Goal: Task Accomplishment & Management: Complete application form

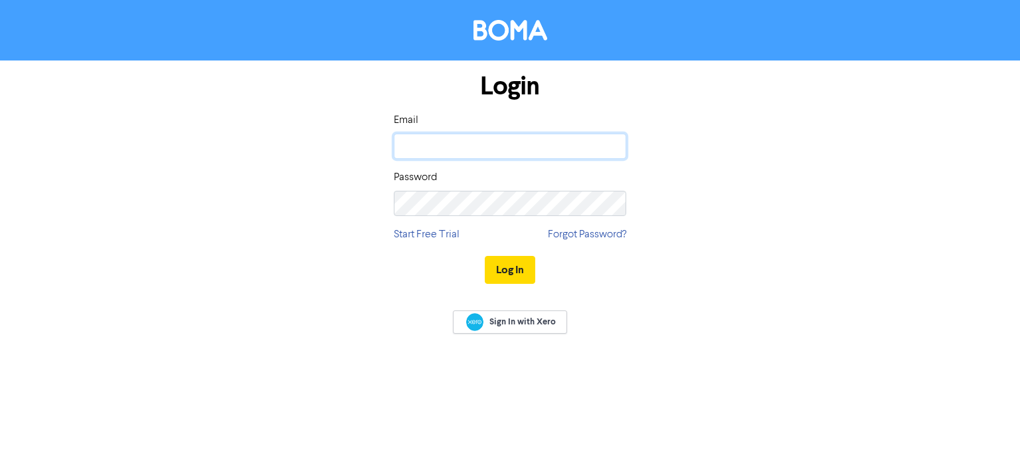
type input "[EMAIL_ADDRESS][DOMAIN_NAME]"
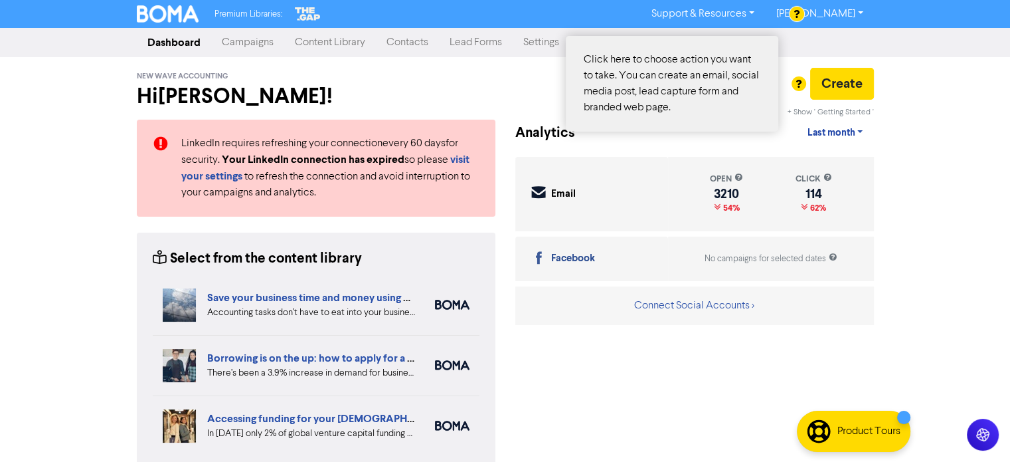
click at [836, 76] on div at bounding box center [505, 231] width 1010 height 462
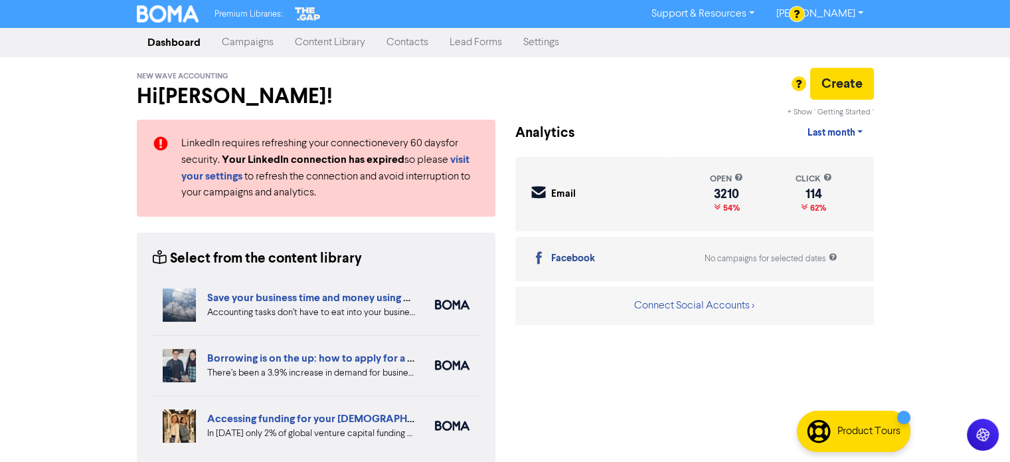
click at [411, 42] on div at bounding box center [505, 231] width 1010 height 462
click at [408, 37] on link "Contacts" at bounding box center [407, 42] width 63 height 27
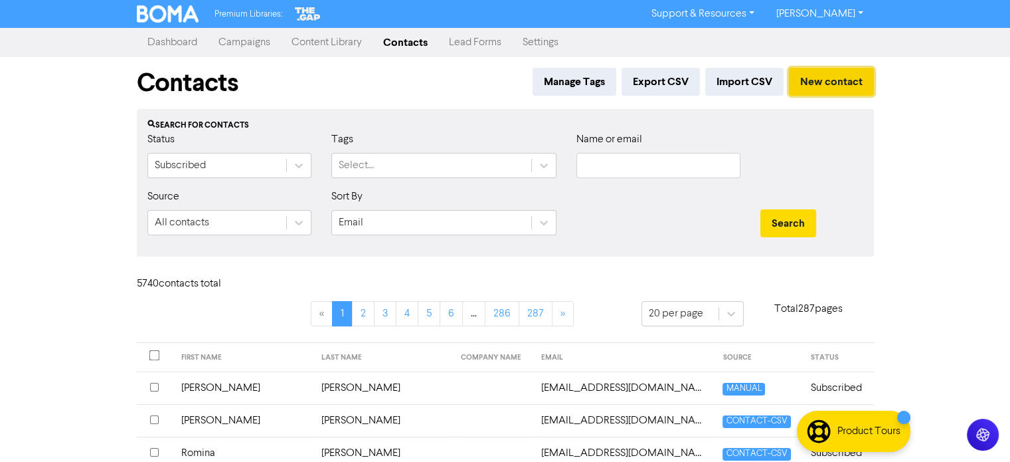
click at [795, 82] on button "New contact" at bounding box center [831, 82] width 85 height 28
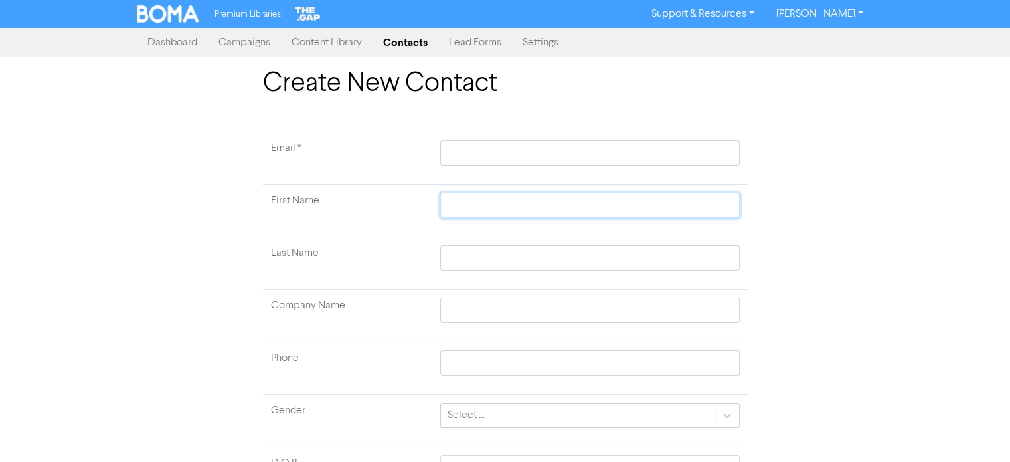
click at [480, 203] on input "text" at bounding box center [589, 205] width 299 height 25
paste input "[PERSON_NAME] [PERSON_NAME]"
type input "[PERSON_NAME] [PERSON_NAME]"
drag, startPoint x: 486, startPoint y: 205, endPoint x: 557, endPoint y: 207, distance: 70.4
click at [557, 206] on input "[PERSON_NAME] [PERSON_NAME]" at bounding box center [589, 205] width 299 height 25
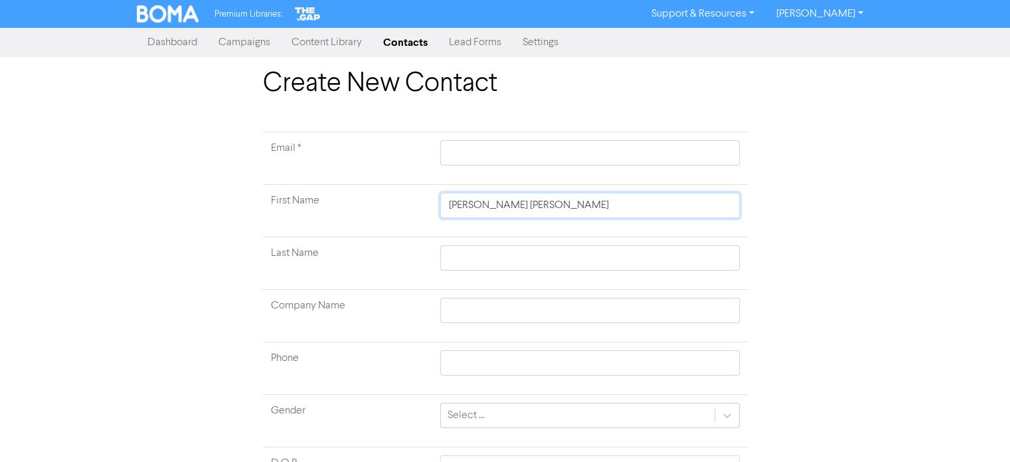
type input "[PERSON_NAME] [PERSON_NAME]"
click at [489, 256] on input "text" at bounding box center [589, 257] width 299 height 25
paste input "[PERSON_NAME]"
type input "[PERSON_NAME]"
drag, startPoint x: 474, startPoint y: 262, endPoint x: 426, endPoint y: 264, distance: 47.8
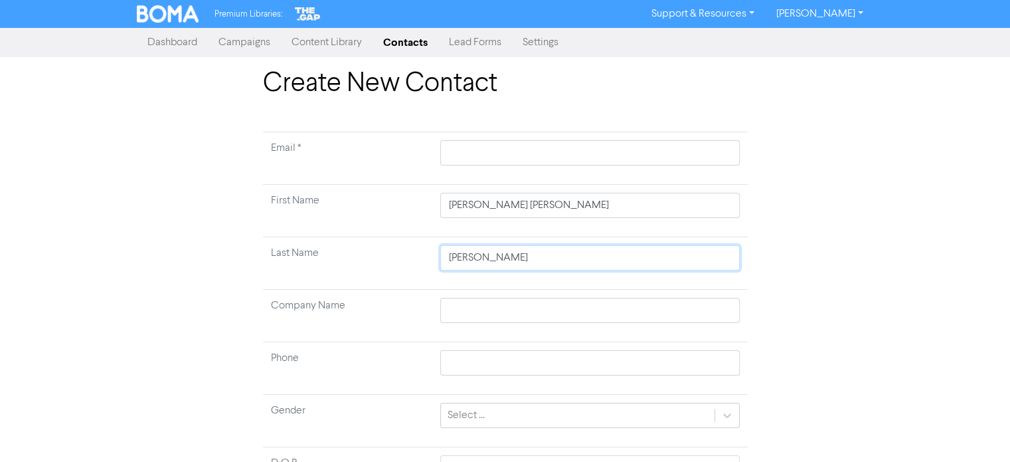
click at [426, 264] on tr "Last Name [PERSON_NAME]" at bounding box center [505, 263] width 485 height 52
type input "Bulten"
drag, startPoint x: 553, startPoint y: 204, endPoint x: 486, endPoint y: 206, distance: 66.5
click at [486, 206] on input "[PERSON_NAME] [PERSON_NAME]" at bounding box center [589, 205] width 299 height 25
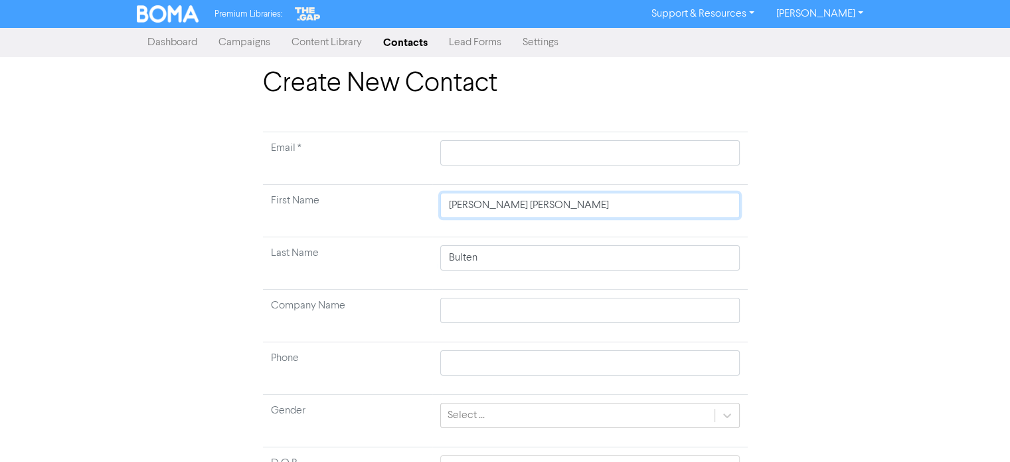
type input "[PERSON_NAME]"
click at [579, 151] on input "text" at bounding box center [589, 152] width 299 height 25
paste input "[PERSON_NAME][EMAIL_ADDRESS][DOMAIN_NAME]"
type input "[PERSON_NAME][EMAIL_ADDRESS][DOMAIN_NAME]"
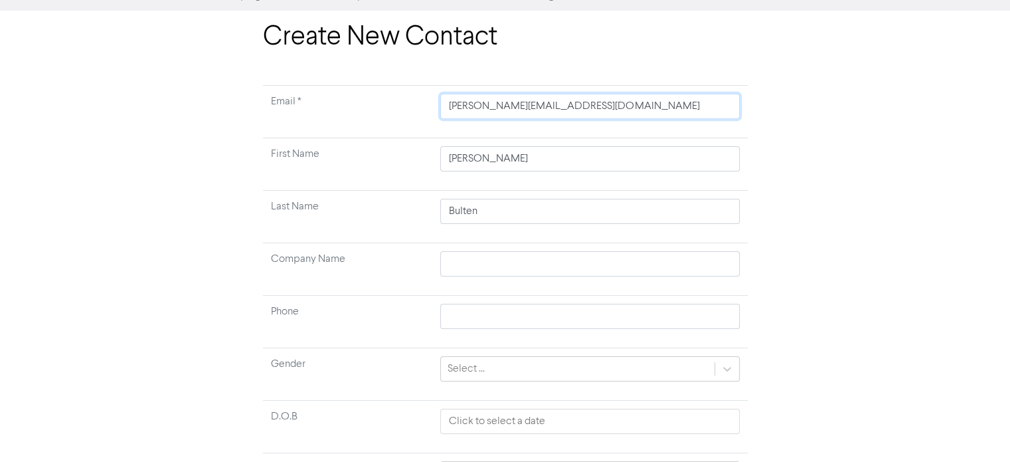
scroll to position [126, 0]
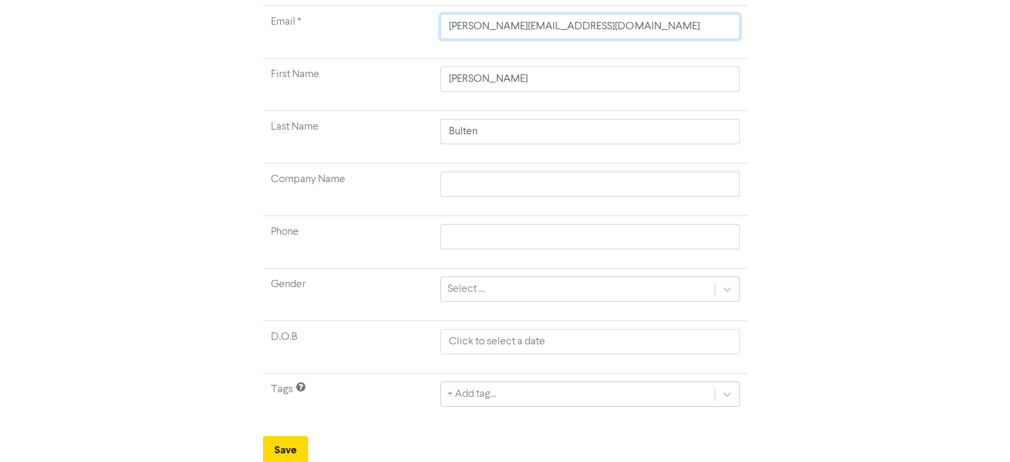
type input "[PERSON_NAME][EMAIL_ADDRESS][DOMAIN_NAME]"
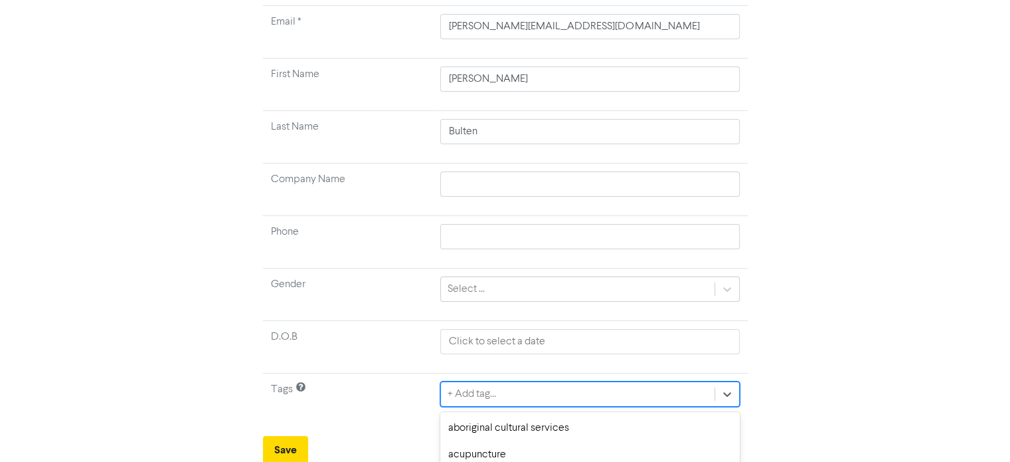
scroll to position [274, 0]
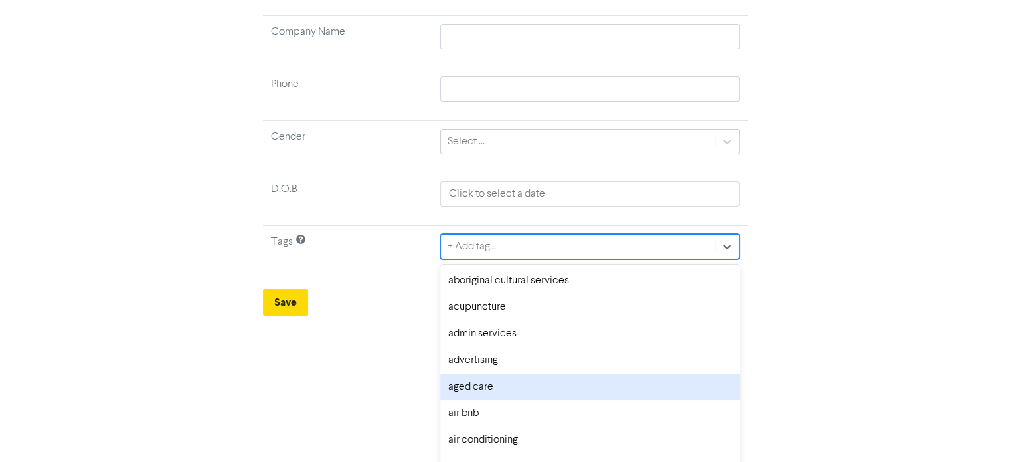
click at [476, 259] on div "option aged care focused, 5 of 287. 287 results available. Use Up and Down to c…" at bounding box center [589, 246] width 299 height 25
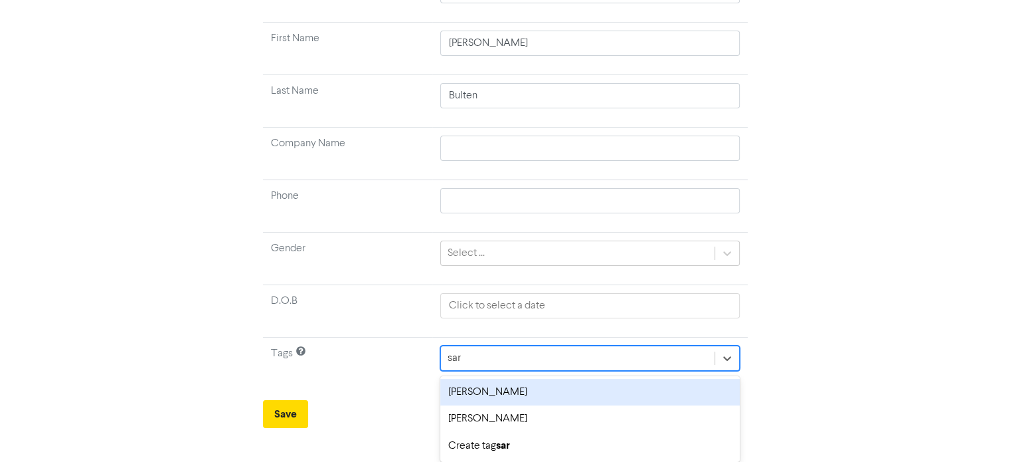
scroll to position [160, 0]
type input "[PERSON_NAME]"
click at [511, 394] on div "[PERSON_NAME]" at bounding box center [589, 394] width 299 height 27
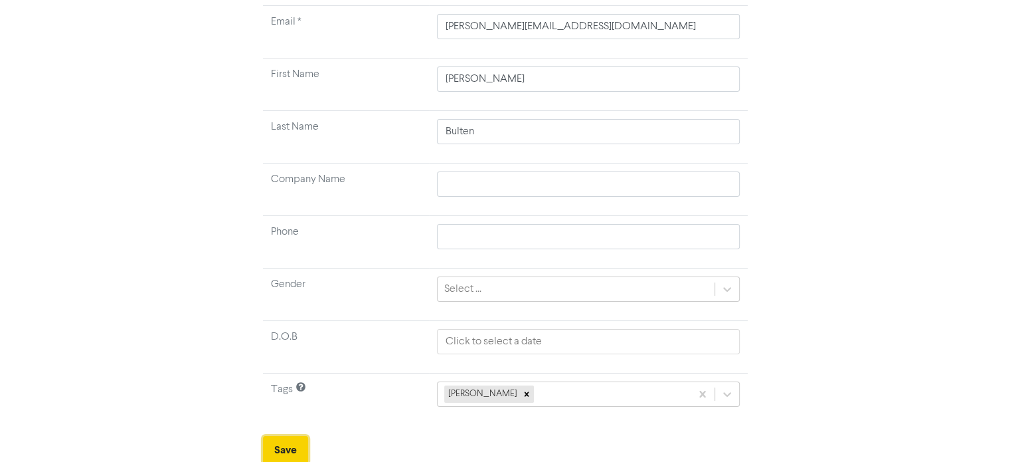
click at [282, 446] on button "Save" at bounding box center [285, 450] width 45 height 28
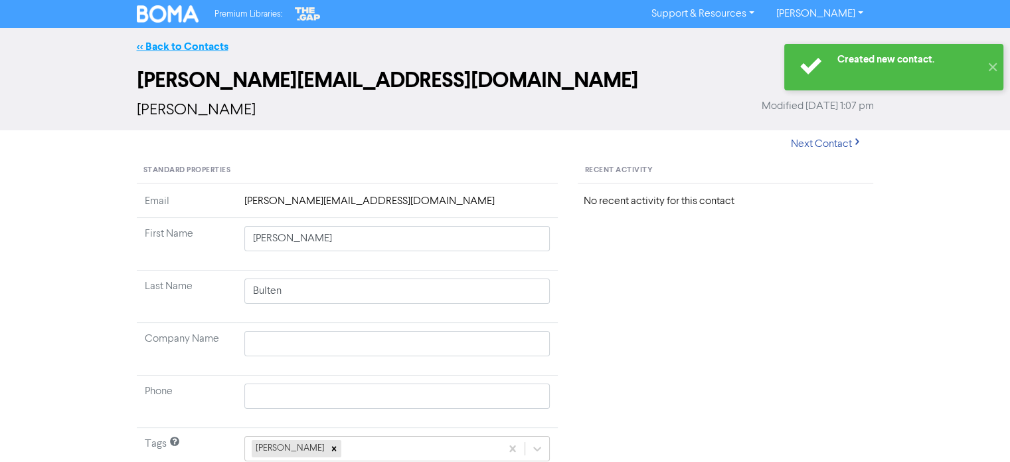
click at [207, 47] on link "<< Back to Contacts" at bounding box center [183, 46] width 92 height 13
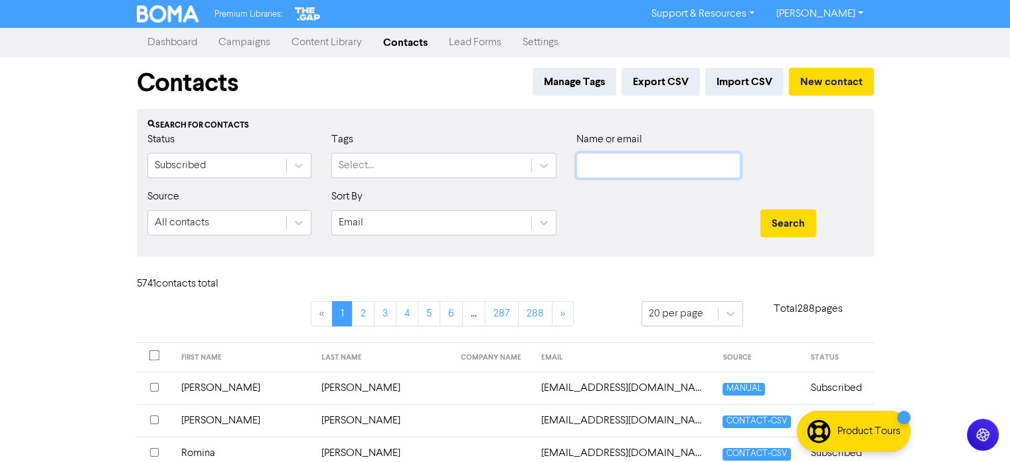
click at [635, 161] on input "text" at bounding box center [659, 165] width 164 height 25
paste input "[PERSON_NAME][EMAIL_ADDRESS][DOMAIN_NAME]"
type input "[PERSON_NAME][EMAIL_ADDRESS][DOMAIN_NAME]"
click at [780, 217] on button "Search" at bounding box center [789, 223] width 56 height 28
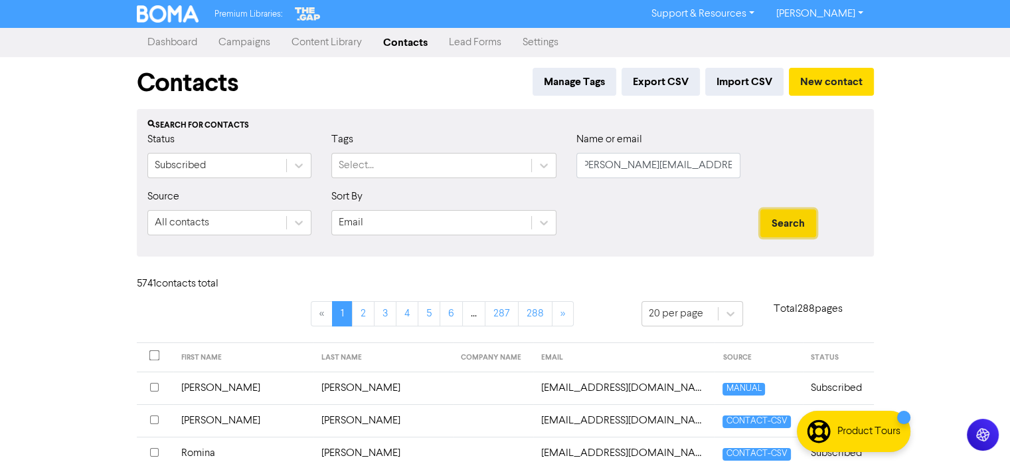
scroll to position [0, 0]
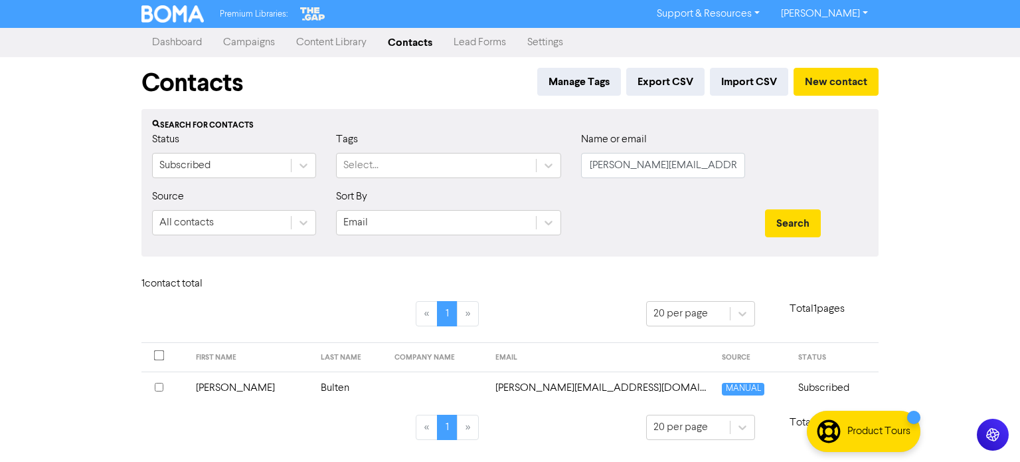
click at [271, 390] on td "[PERSON_NAME]" at bounding box center [250, 387] width 125 height 33
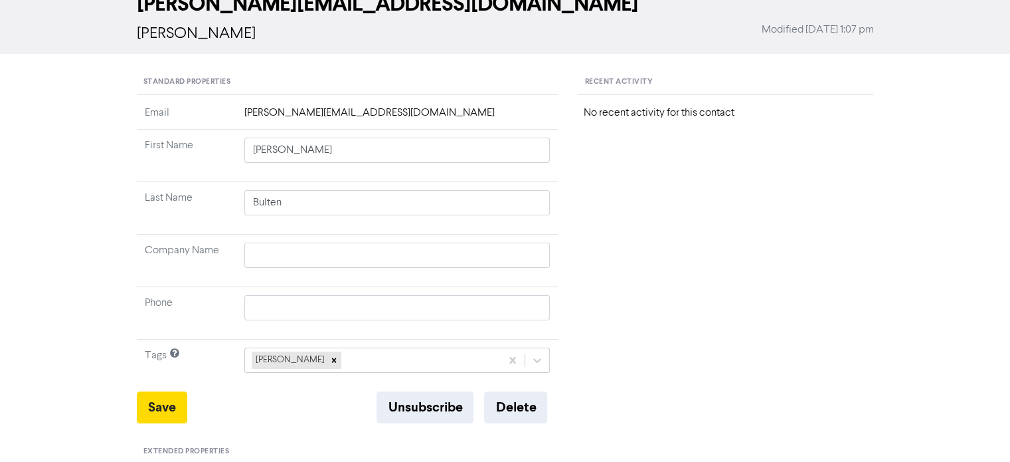
scroll to position [133, 0]
